Goal: Information Seeking & Learning: Learn about a topic

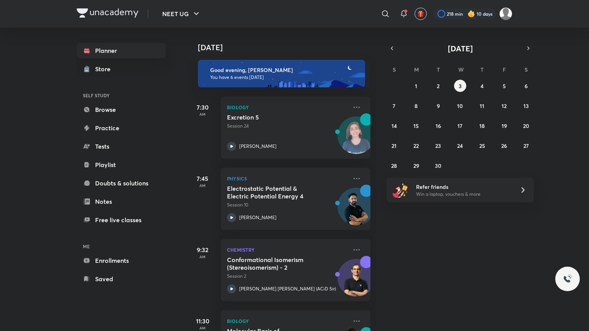
scroll to position [196, 2]
